Goal: Book appointment/travel/reservation

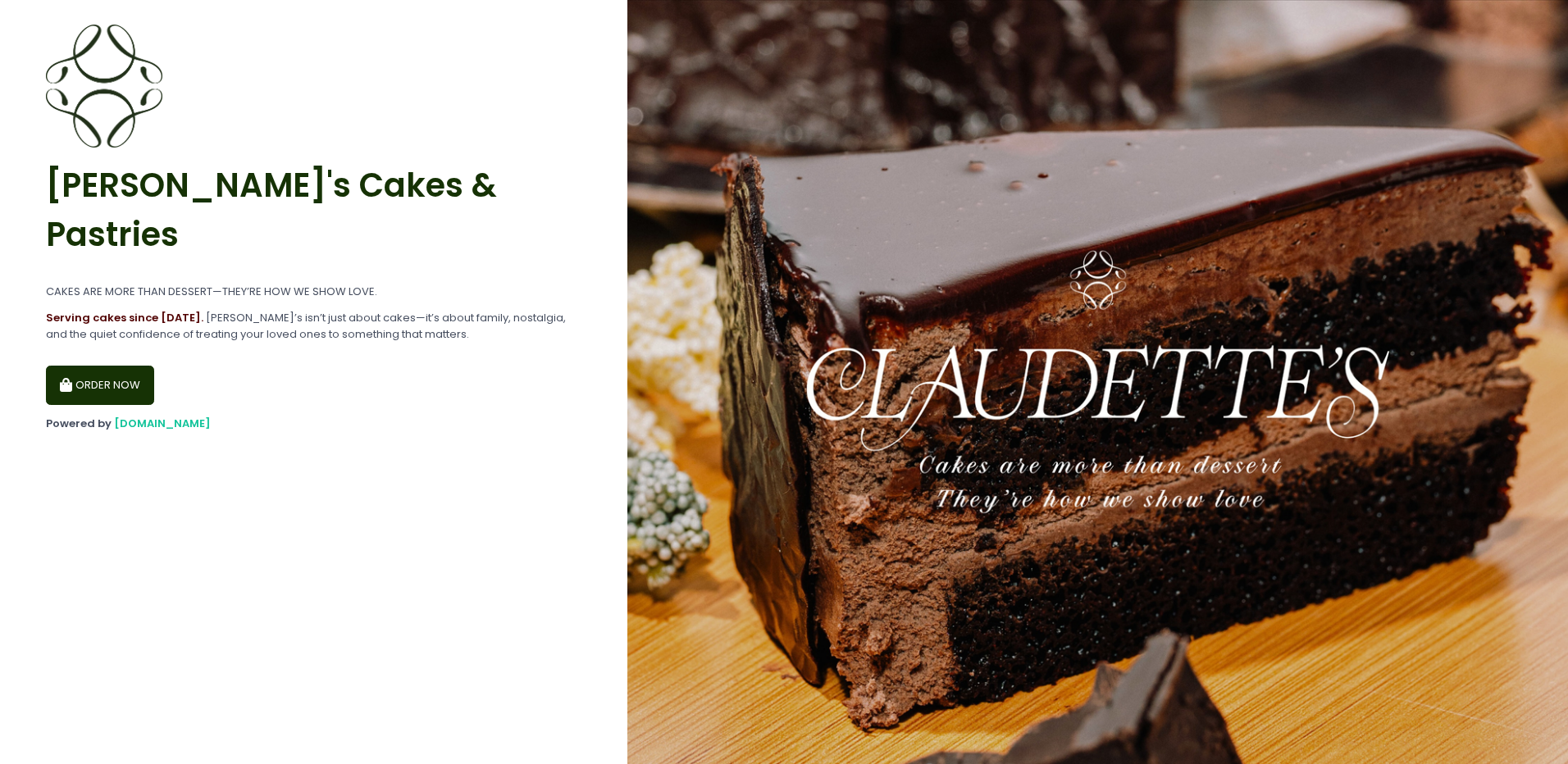
click at [71, 366] on button "ORDER NOW" at bounding box center [100, 385] width 108 height 40
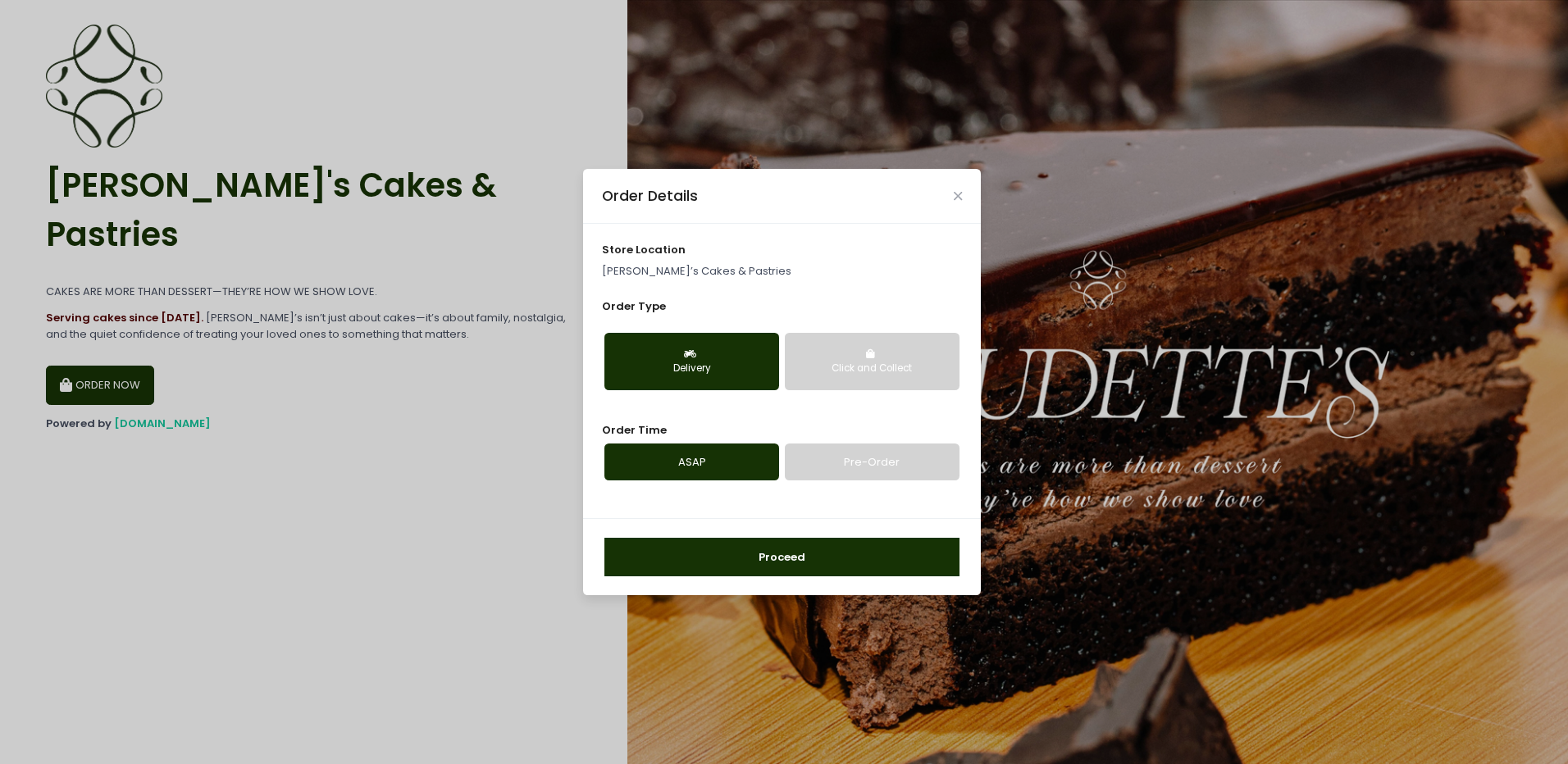
click at [833, 456] on link "Pre-Order" at bounding box center [871, 463] width 175 height 38
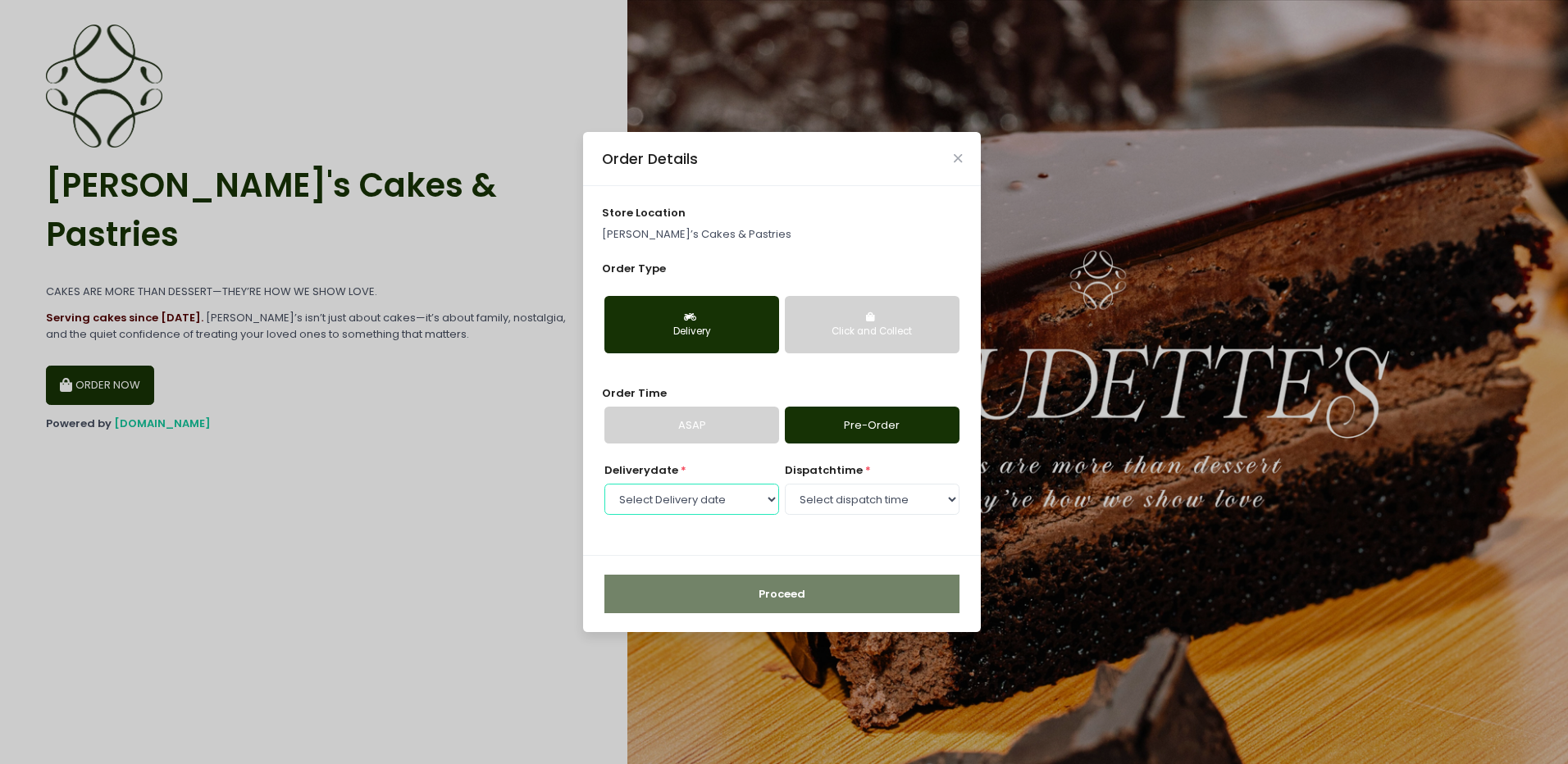
click at [698, 508] on select "Select Delivery date [DATE] [DATE] [DATE] [DATE] [DATE] [DATE] [DATE]" at bounding box center [692, 499] width 175 height 31
select select "[DATE]"
click at [605, 484] on select "Select Delivery date [DATE] [DATE] [DATE] [DATE] [DATE] [DATE] [DATE]" at bounding box center [692, 499] width 175 height 31
click at [819, 513] on select "Select dispatch time 09:30 AM - 10:00 AM 10:00 AM - 10:30 AM 10:30 AM - 11:00 A…" at bounding box center [871, 499] width 175 height 31
click at [730, 166] on div "Order Details" at bounding box center [782, 158] width 397 height 54
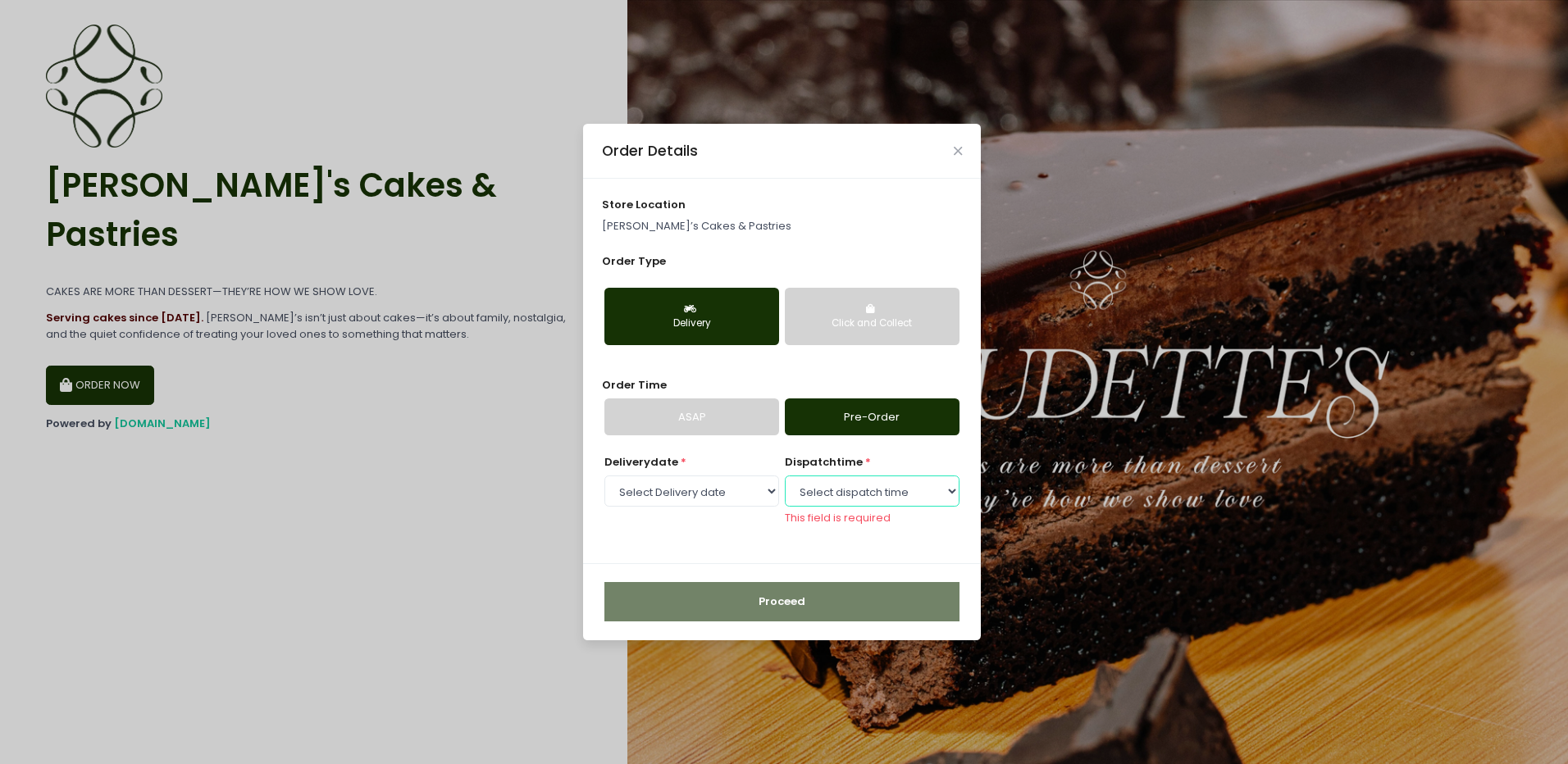
click at [829, 498] on select "Select dispatch time 09:30 AM - 10:00 AM 10:00 AM - 10:30 AM 10:30 AM - 11:00 A…" at bounding box center [871, 491] width 175 height 31
click at [757, 480] on select "Select Delivery date [DATE] [DATE] [DATE] [DATE] [DATE] [DATE] [DATE]" at bounding box center [692, 491] width 175 height 31
click at [605, 476] on select "Select Delivery date [DATE] [DATE] [DATE] [DATE] [DATE] [DATE] [DATE]" at bounding box center [692, 491] width 175 height 31
click at [828, 500] on select "Select dispatch time 09:30 AM - 10:00 AM 10:00 AM - 10:30 AM 10:30 AM - 11:00 A…" at bounding box center [871, 491] width 175 height 31
